Goal: Task Accomplishment & Management: Use online tool/utility

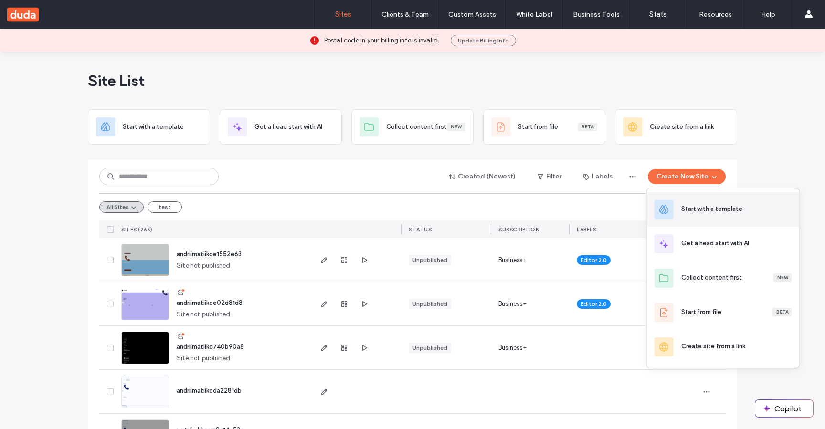
click at [713, 226] on div "Start with a template" at bounding box center [723, 209] width 153 height 34
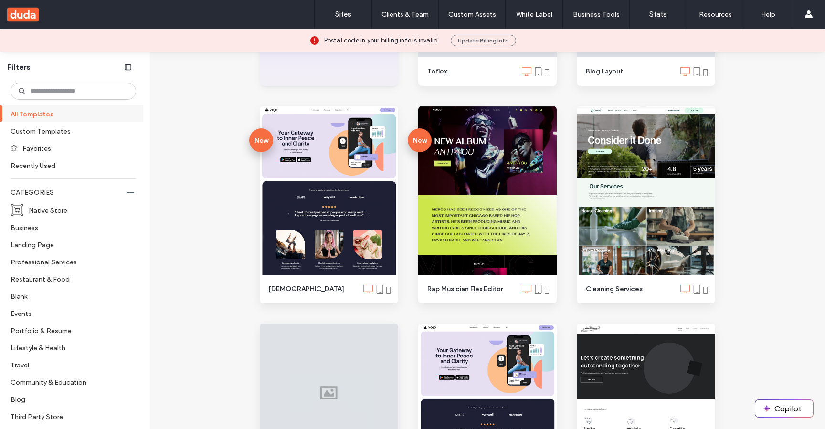
scroll to position [349, 0]
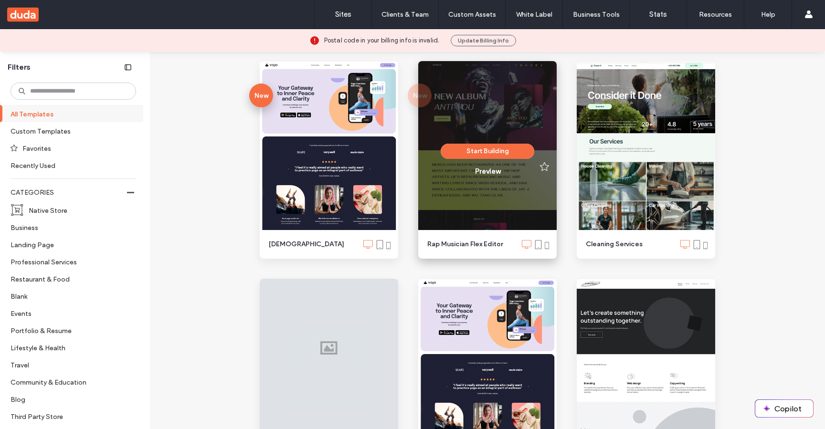
click at [503, 213] on div "Start Building Preview" at bounding box center [487, 160] width 139 height 198
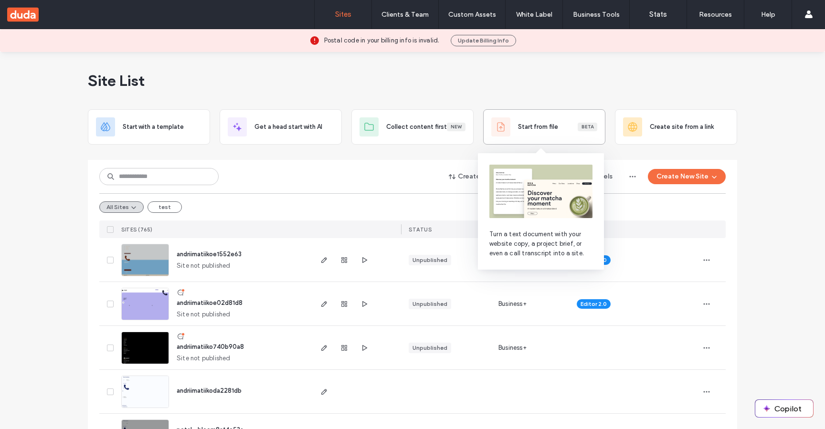
click at [534, 134] on div "Start from file Beta" at bounding box center [544, 126] width 106 height 19
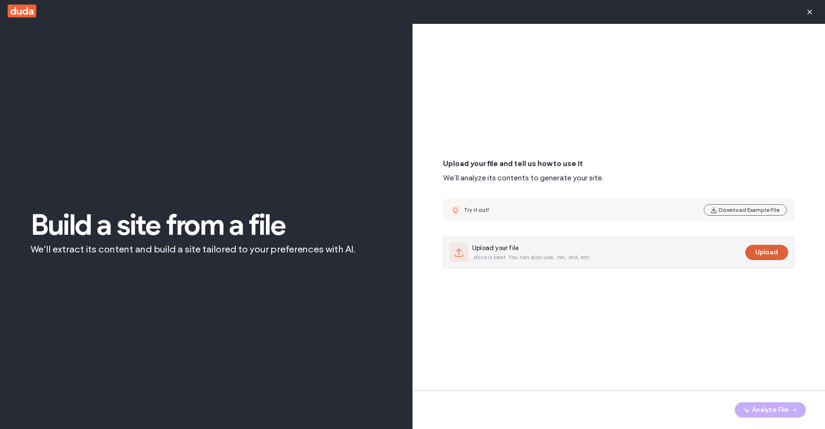
click at [779, 257] on button "Upload" at bounding box center [767, 252] width 43 height 15
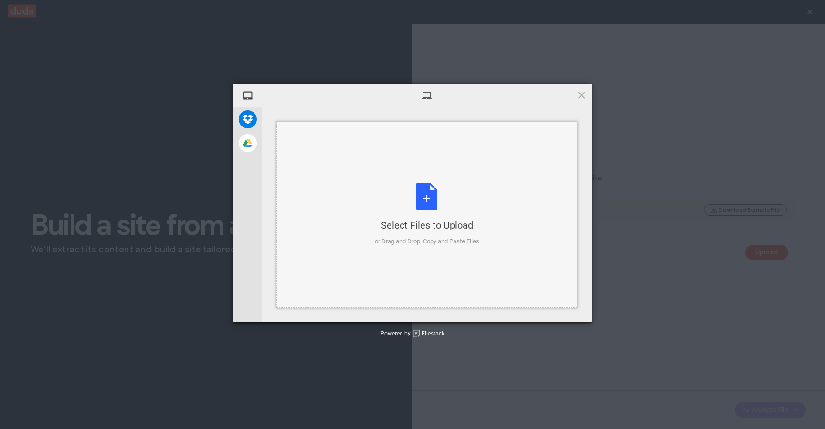
click at [439, 183] on div "Select Files to Upload or Drag and Drop, Copy and Paste Files" at bounding box center [427, 215] width 105 height 64
click at [453, 219] on div "Select Files to Upload" at bounding box center [427, 225] width 105 height 13
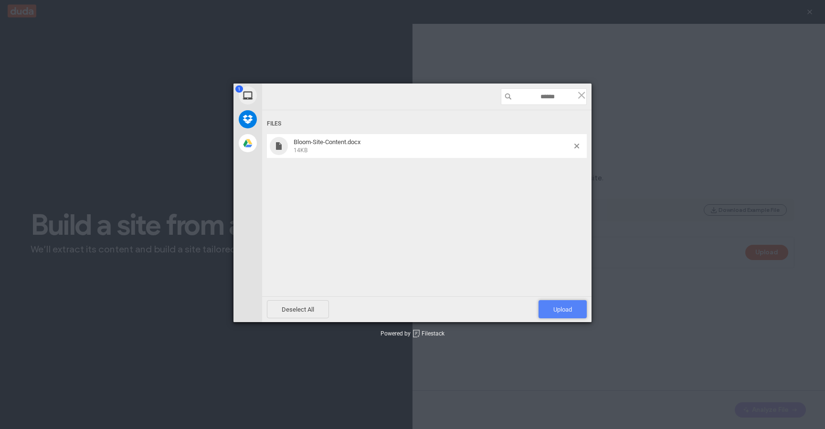
click at [567, 314] on span "Upload 1" at bounding box center [563, 309] width 48 height 18
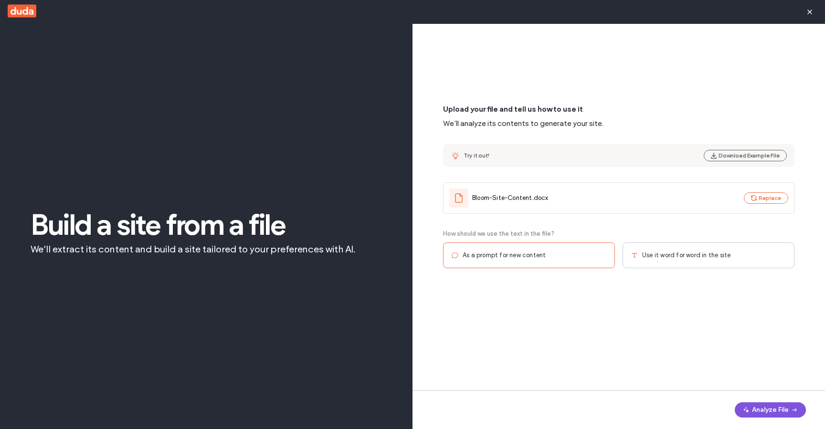
click at [778, 410] on button "Analyze File" at bounding box center [770, 410] width 71 height 15
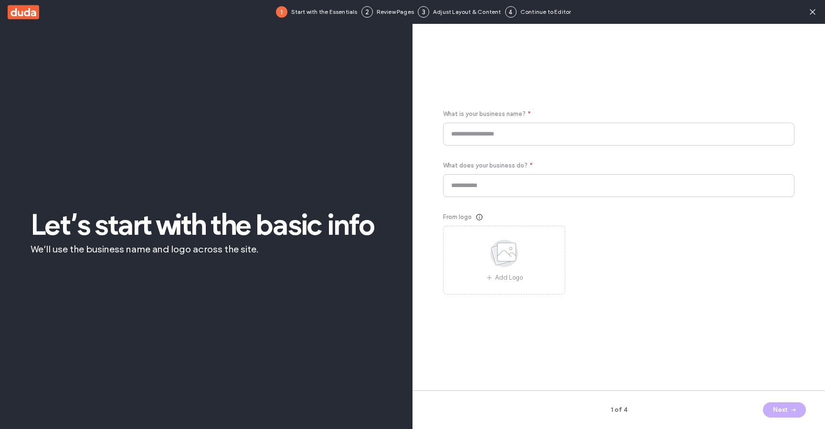
type input "**********"
click at [785, 408] on button "Next" at bounding box center [784, 410] width 43 height 15
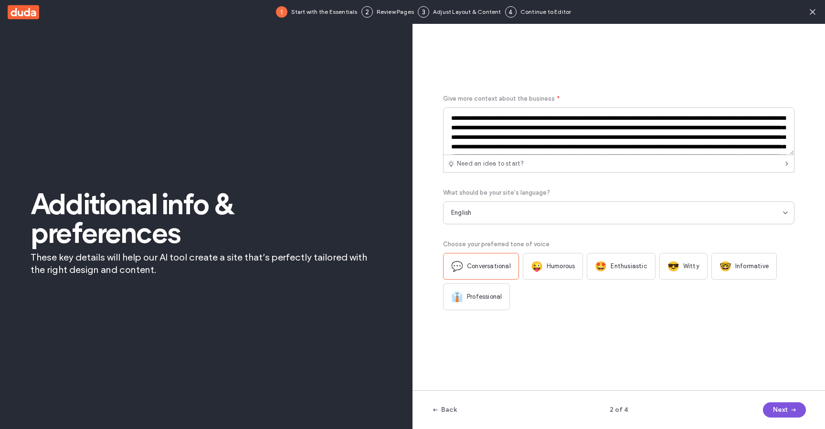
click at [785, 408] on button "Next" at bounding box center [784, 410] width 43 height 15
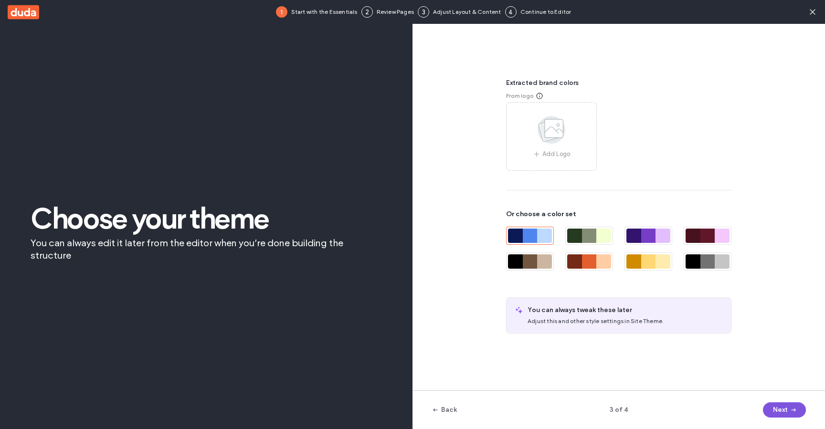
click at [785, 408] on button "Next" at bounding box center [784, 410] width 43 height 15
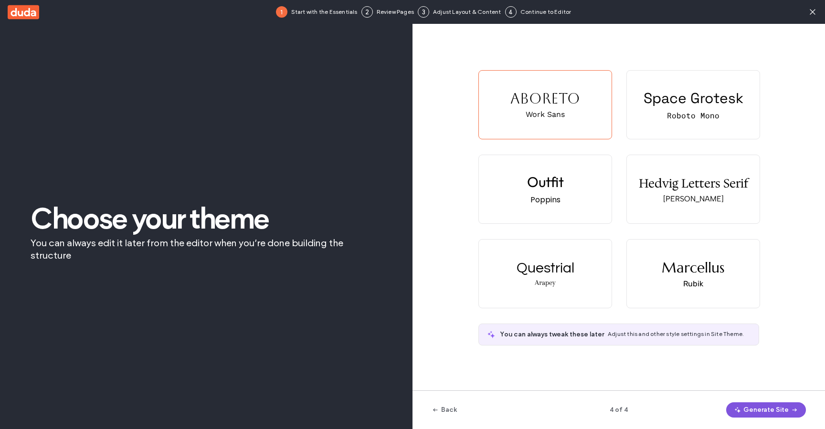
click at [786, 411] on button "Generate Site" at bounding box center [766, 410] width 80 height 15
